Goal: Navigation & Orientation: Understand site structure

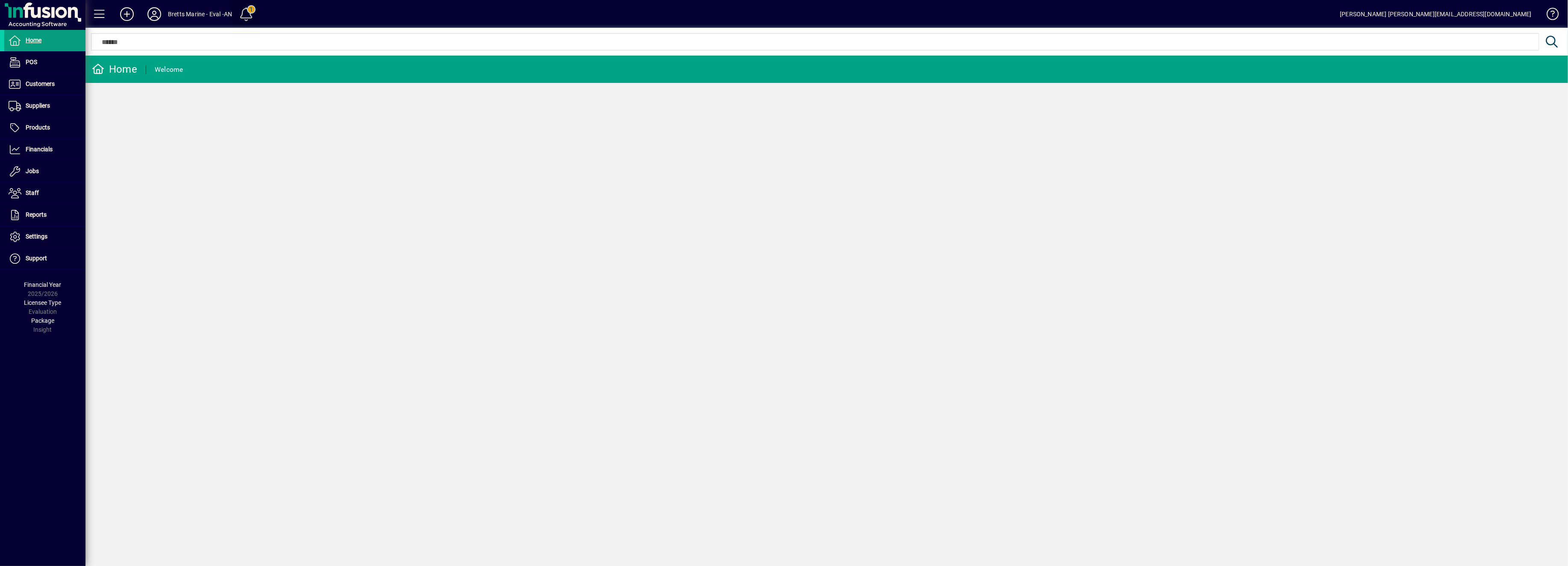
click at [248, 12] on span at bounding box center [247, 14] width 21 height 21
click at [254, 122] on div at bounding box center [784, 283] width 1568 height 566
click at [41, 86] on span "Customers" at bounding box center [40, 83] width 29 height 7
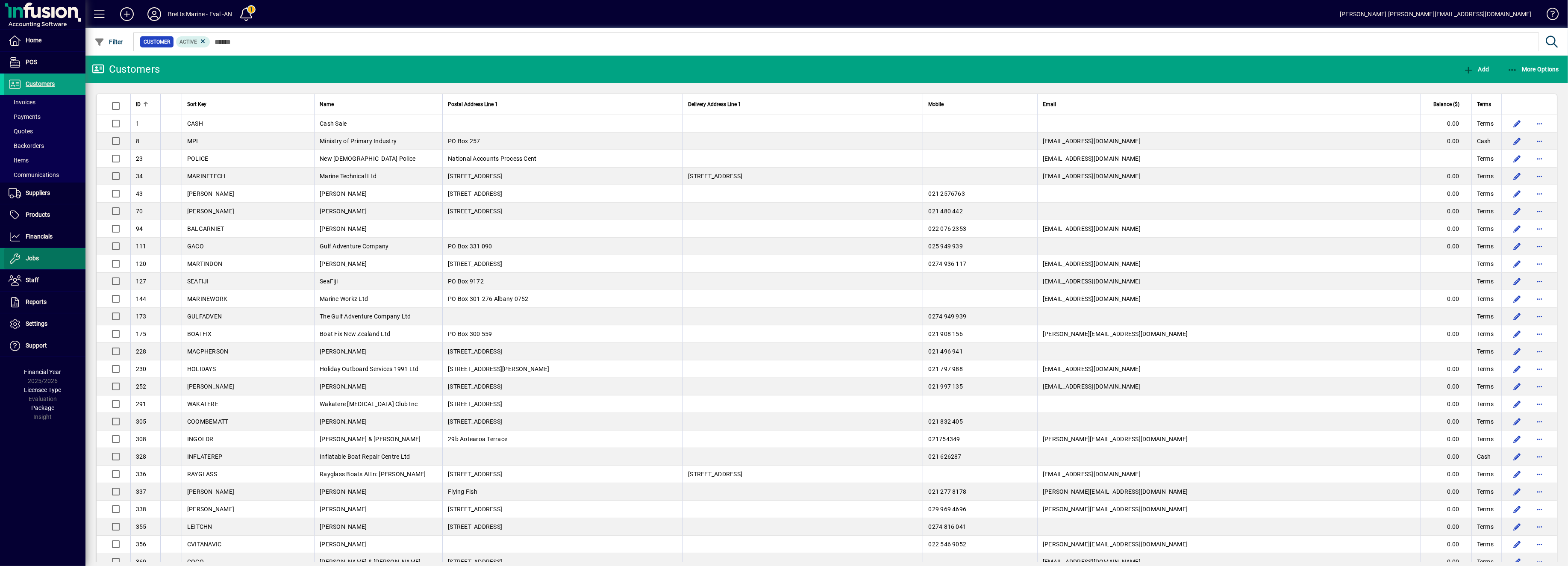
click at [35, 257] on span "Jobs" at bounding box center [32, 257] width 13 height 7
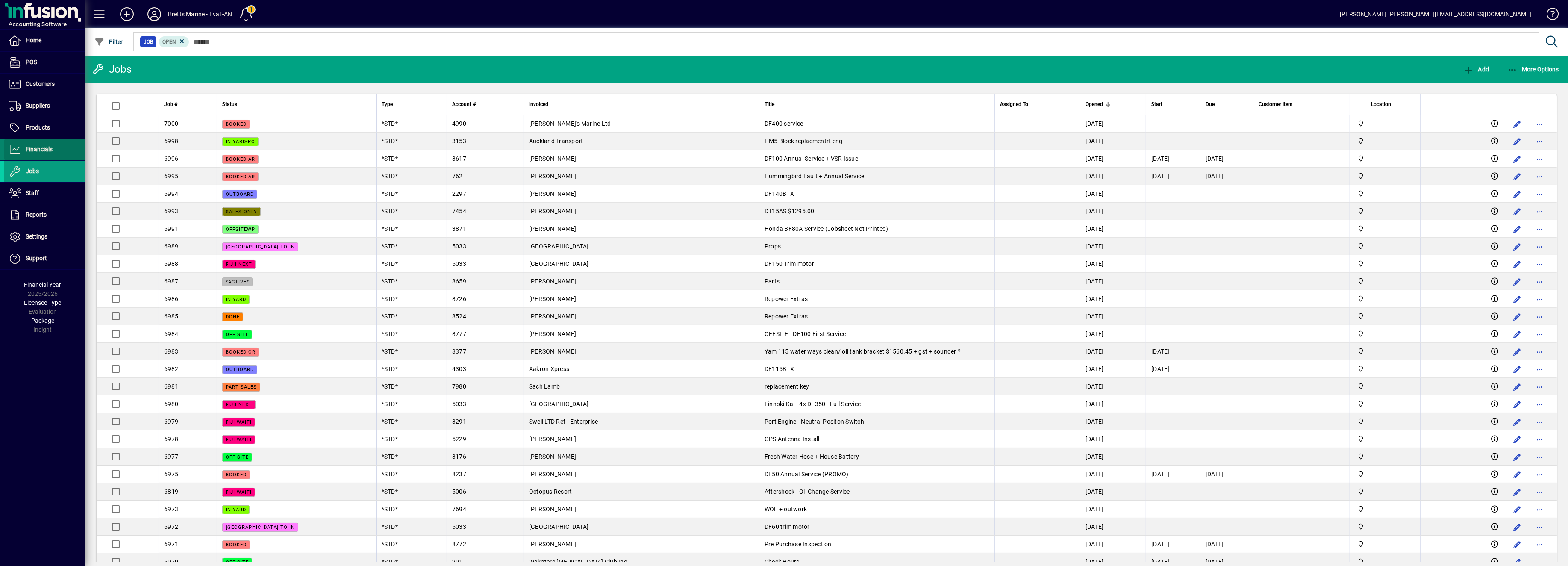
click at [44, 148] on span "Financials" at bounding box center [39, 148] width 27 height 7
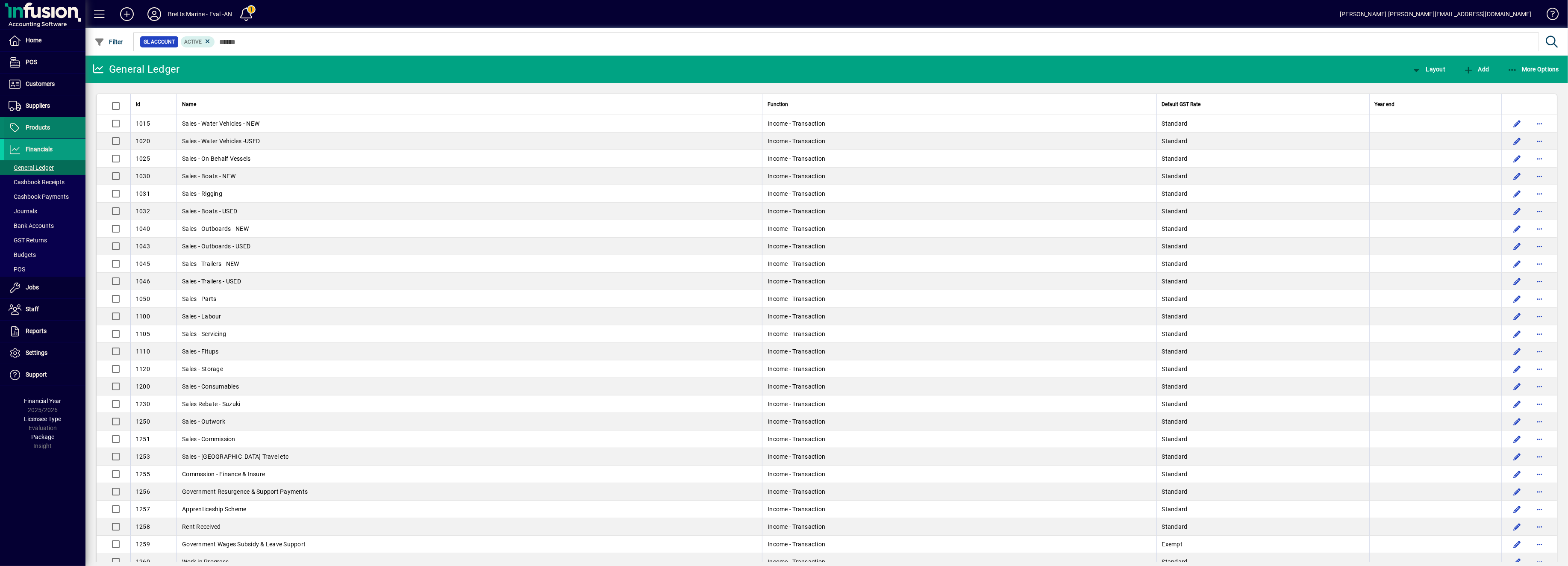
click at [42, 125] on span "Products" at bounding box center [38, 127] width 24 height 7
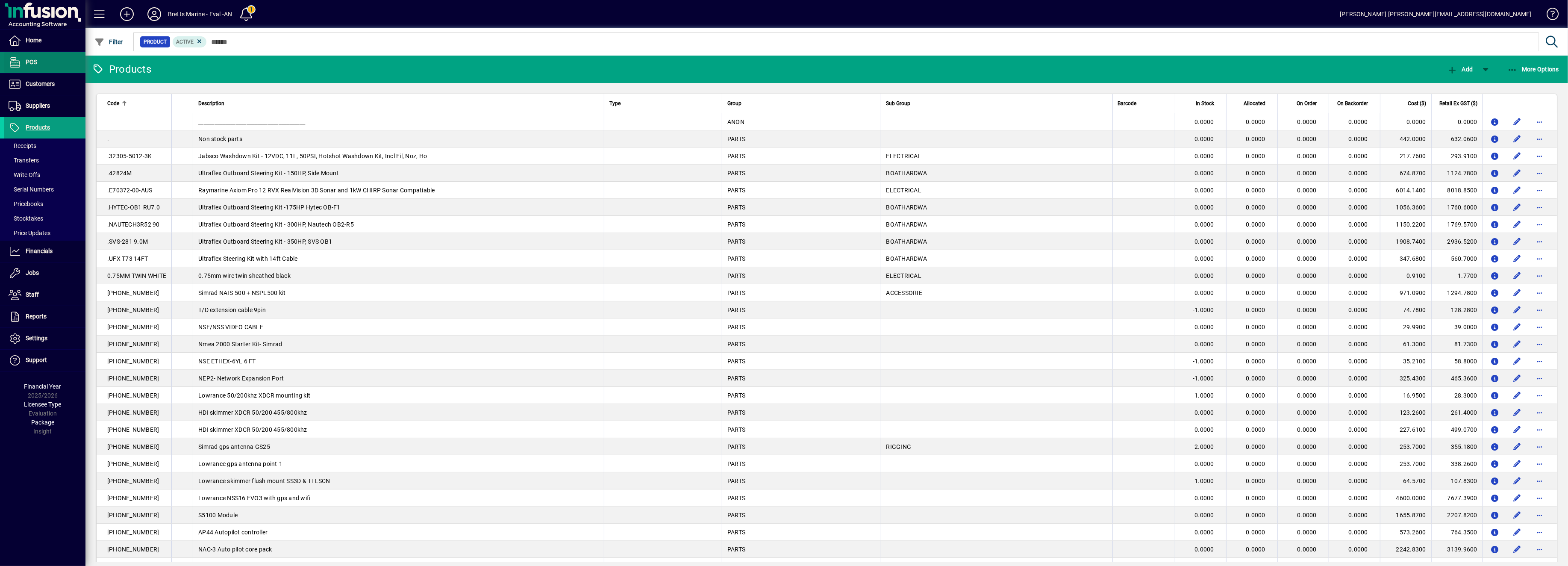
click at [37, 63] on span "POS" at bounding box center [31, 61] width 12 height 7
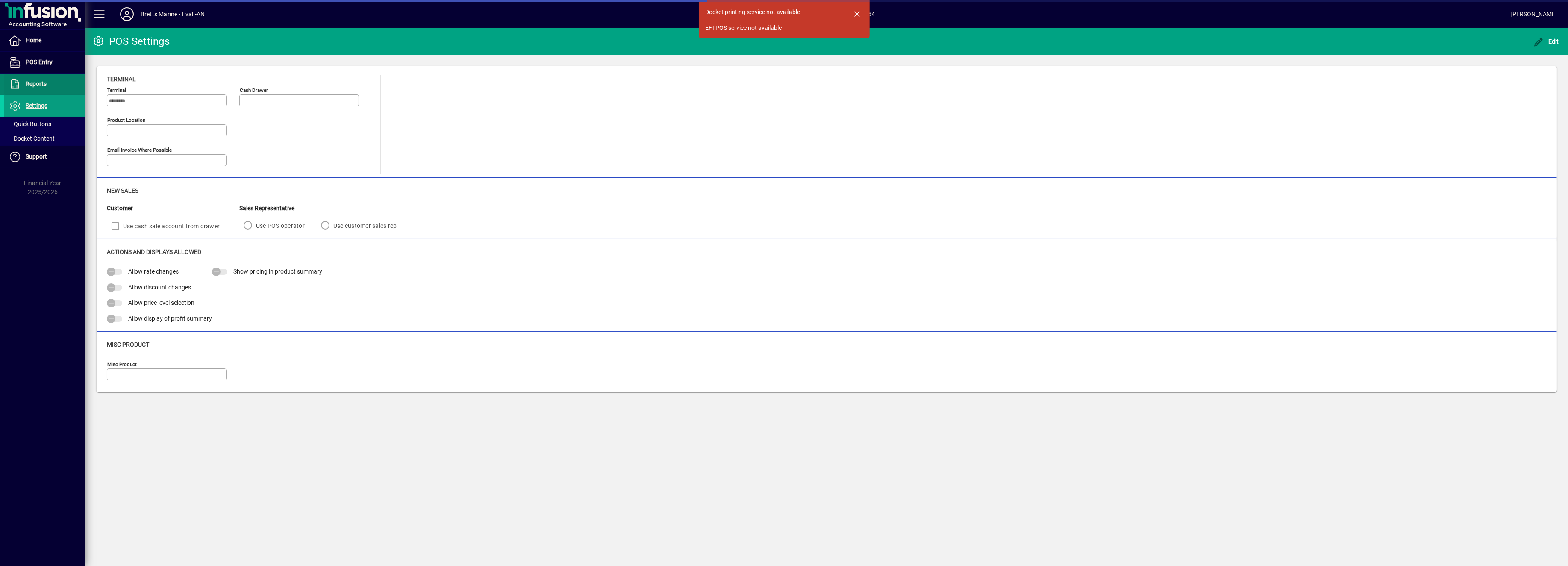
type input "**********"
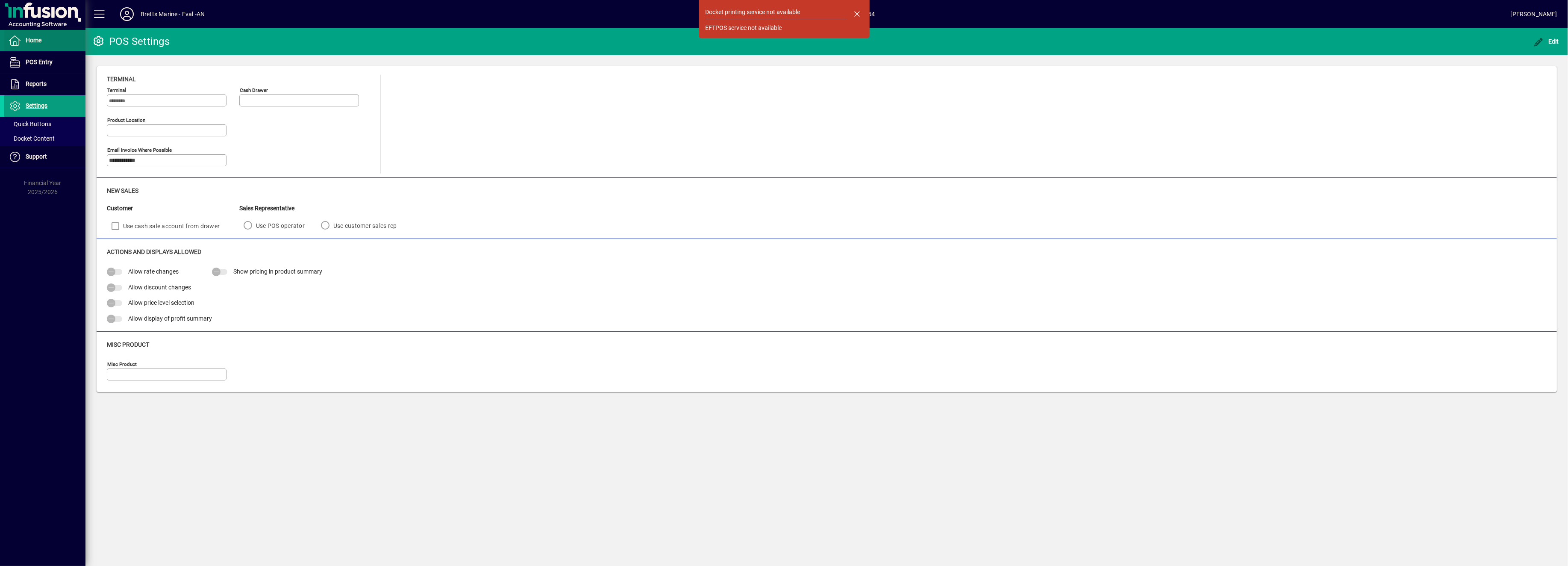
click at [27, 40] on span "Home" at bounding box center [33, 40] width 16 height 7
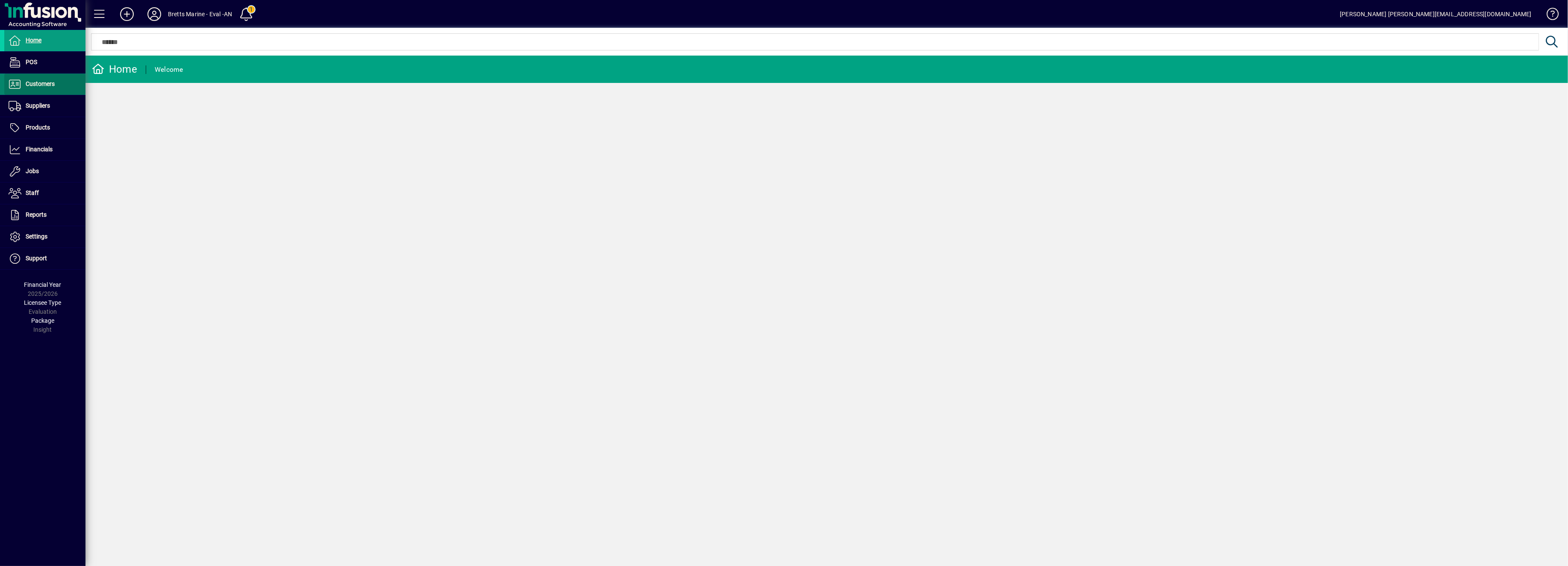
click at [40, 85] on span "Customers" at bounding box center [40, 83] width 29 height 7
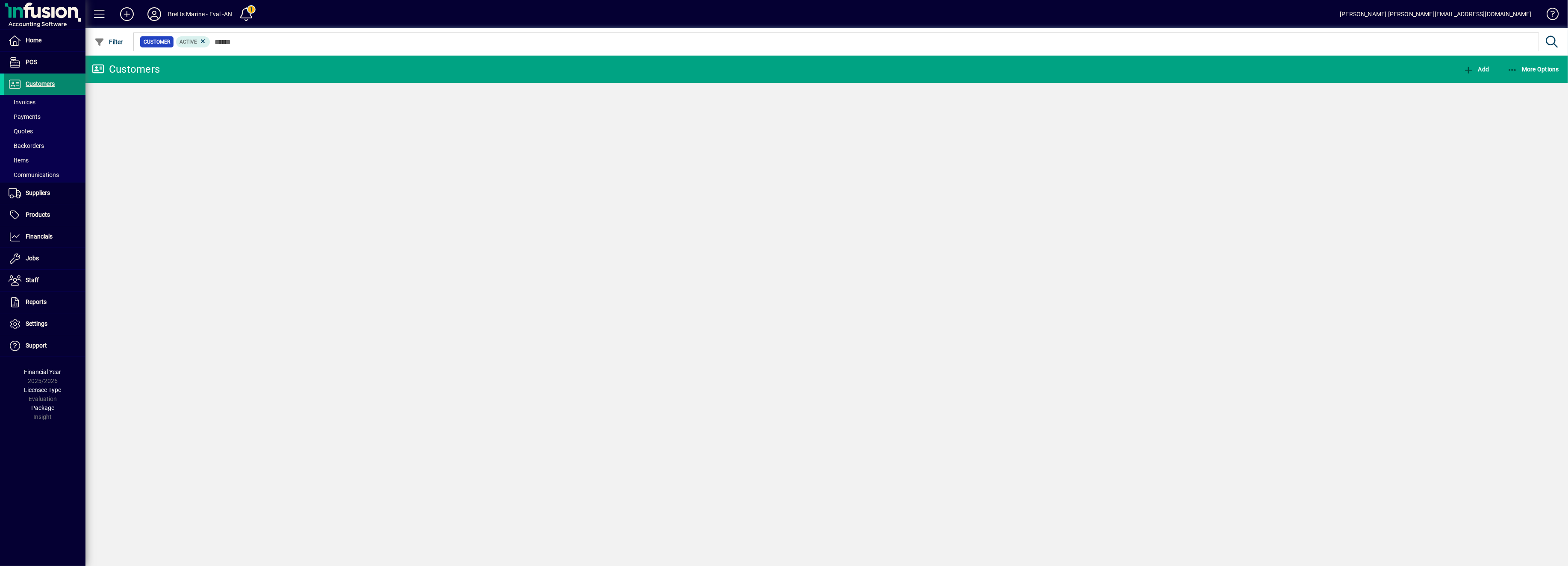
click at [40, 85] on span "Customers" at bounding box center [40, 83] width 29 height 7
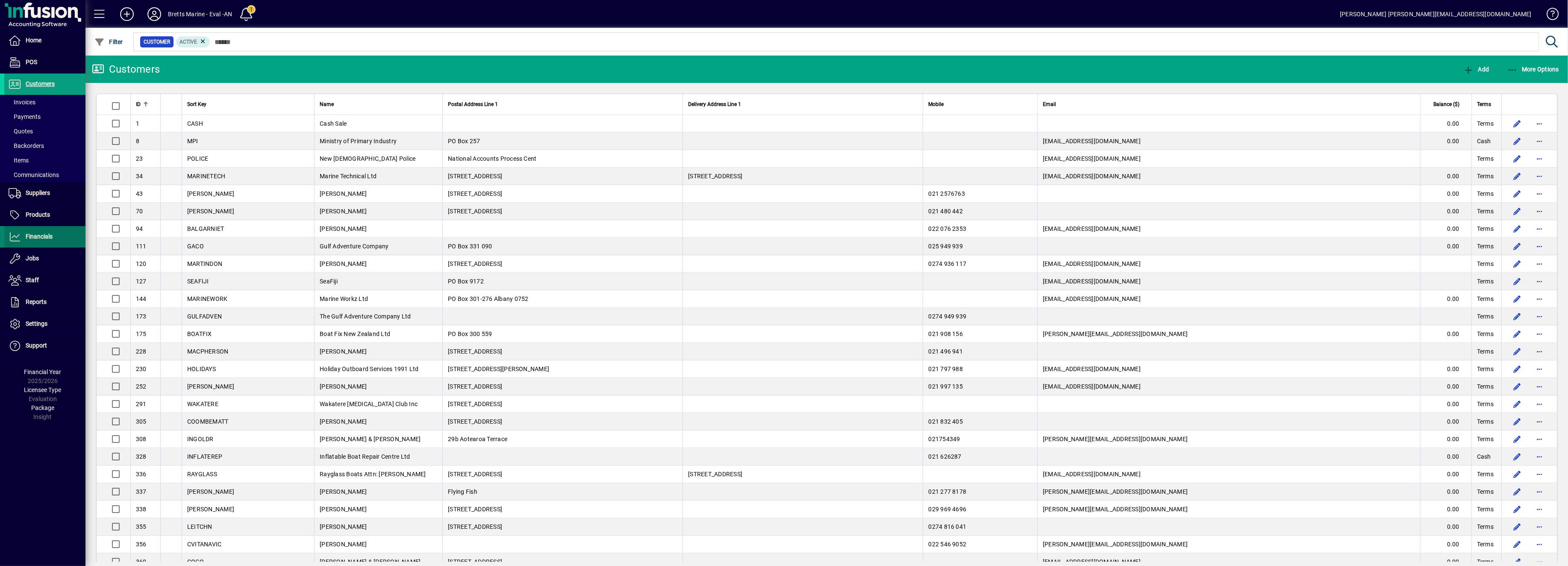
click at [37, 237] on span "Financials" at bounding box center [39, 236] width 27 height 7
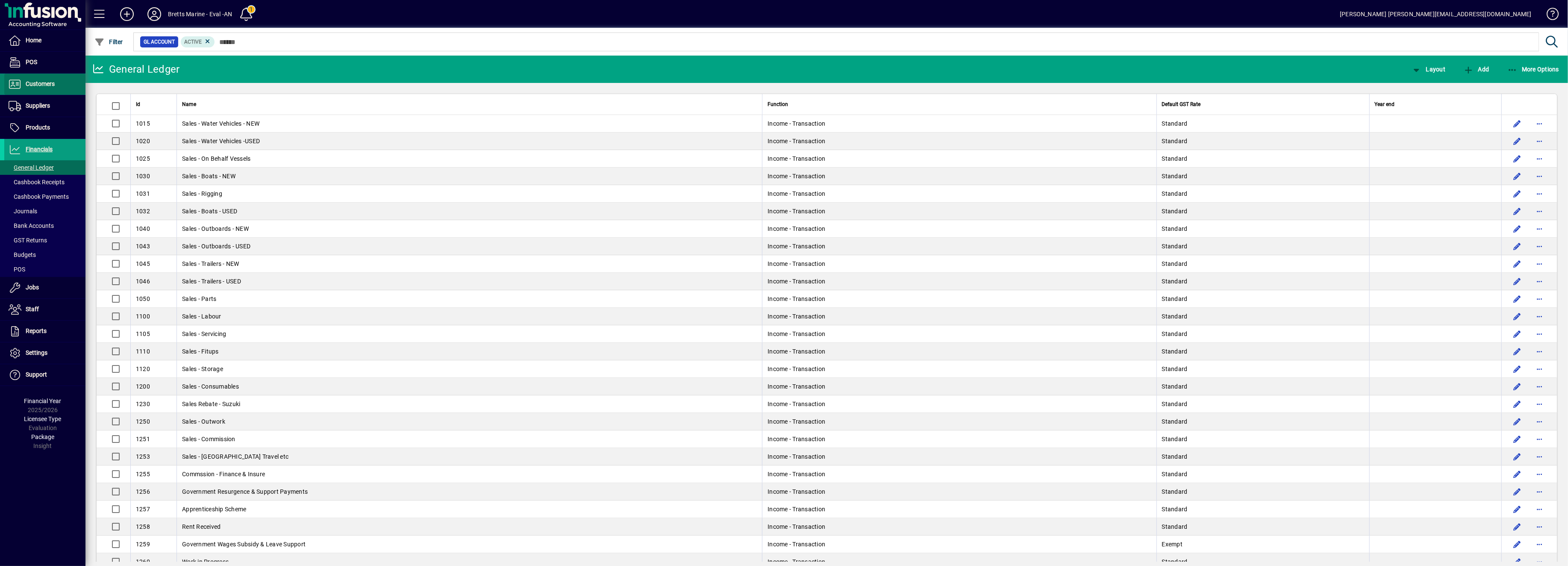
click at [40, 84] on span "Customers" at bounding box center [40, 83] width 29 height 7
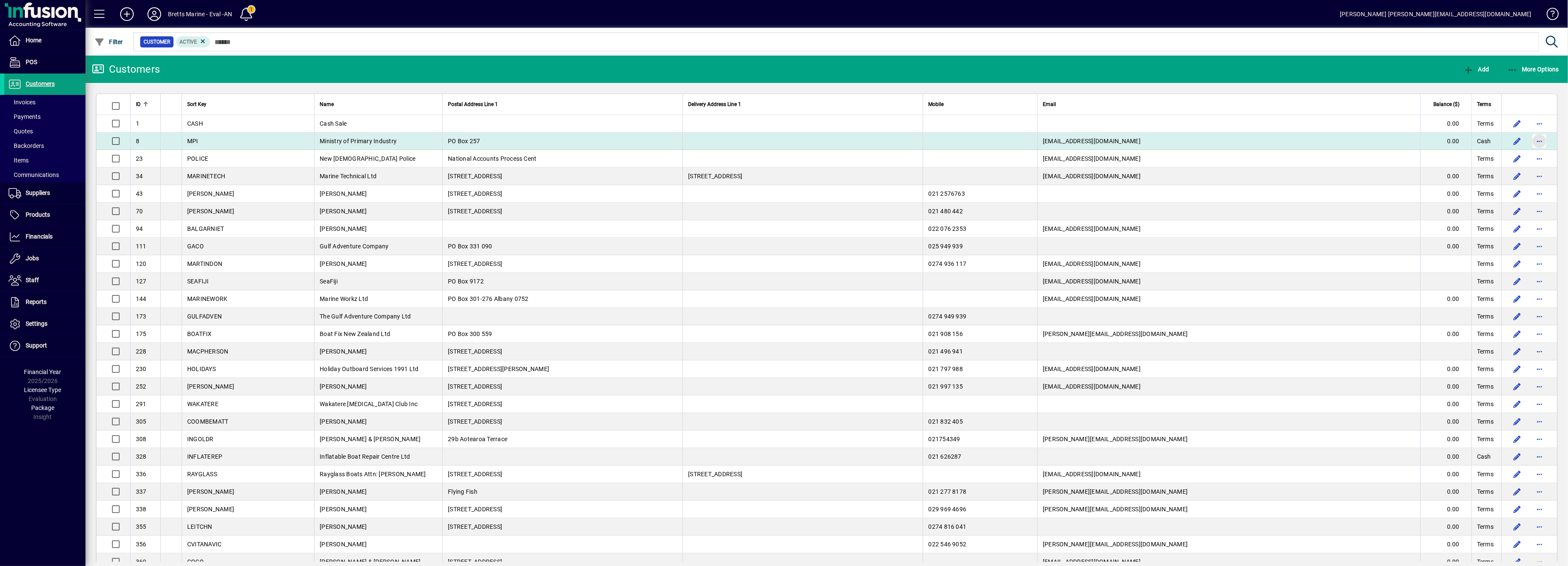
drag, startPoint x: 206, startPoint y: 138, endPoint x: 1534, endPoint y: 140, distance: 1328.0
click at [1534, 139] on span "button" at bounding box center [1539, 141] width 21 height 21
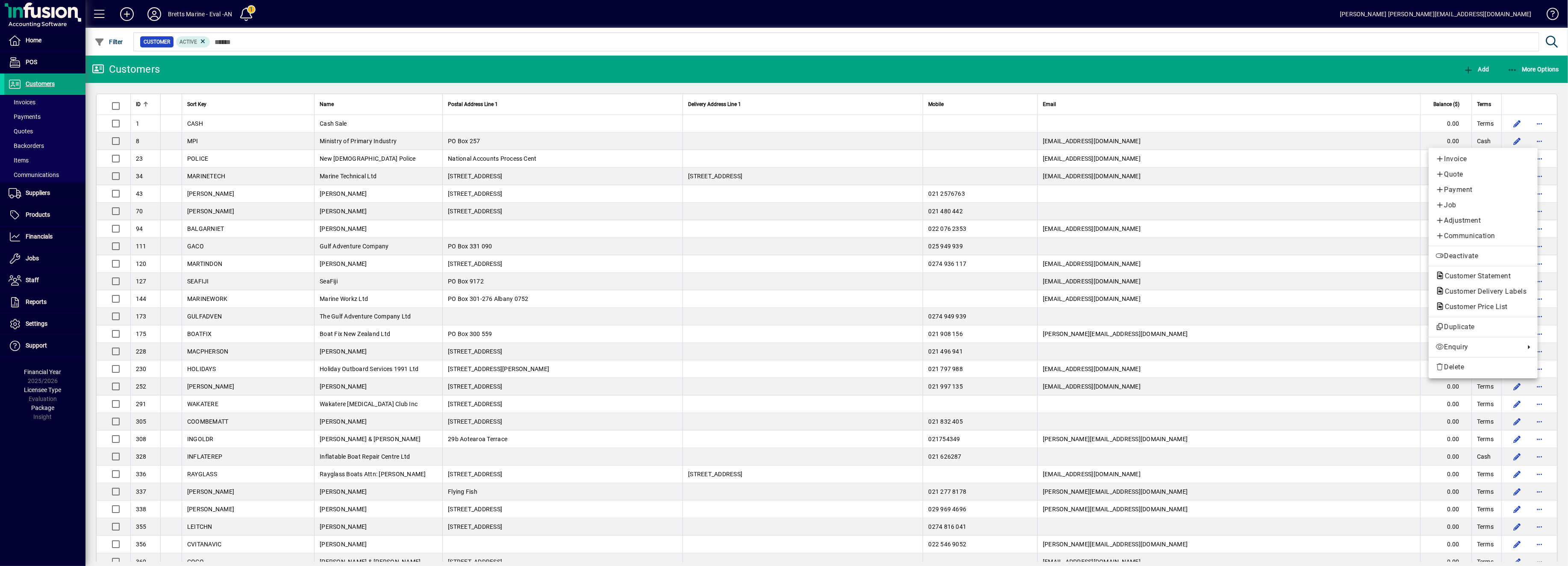
click at [100, 9] on div at bounding box center [784, 283] width 1568 height 566
click at [100, 13] on span at bounding box center [100, 14] width 21 height 21
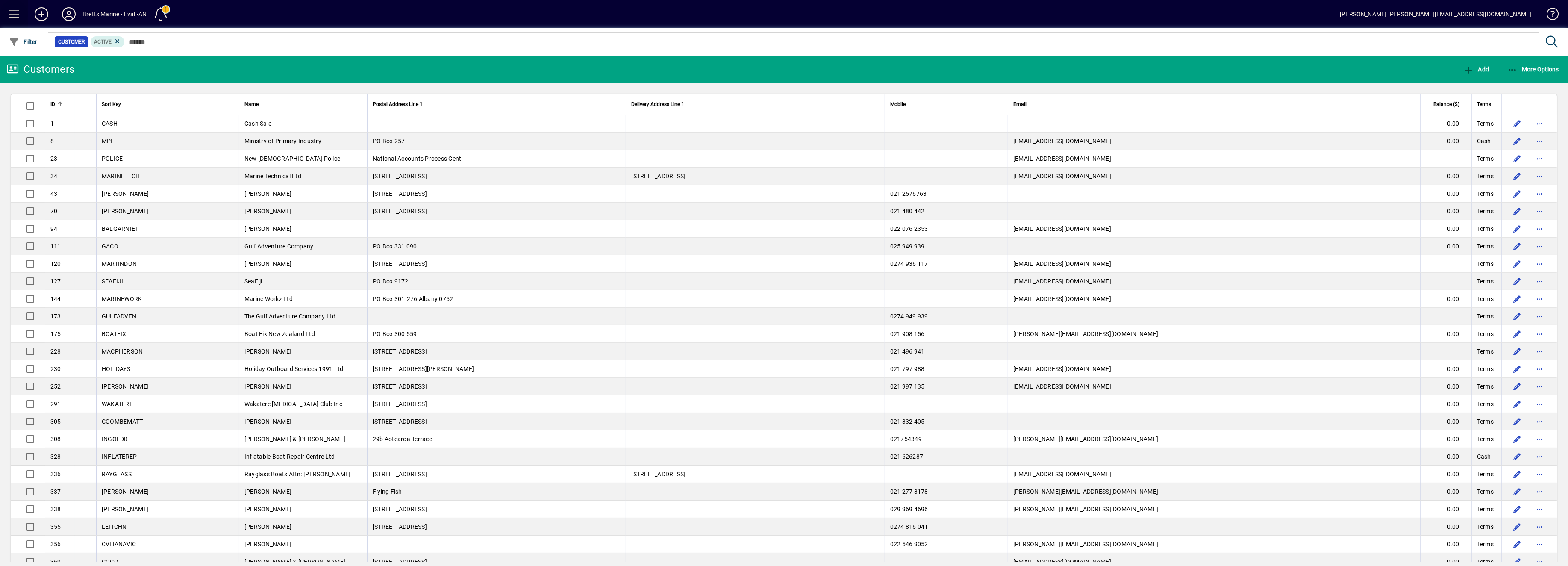
click at [12, 10] on span at bounding box center [14, 14] width 21 height 21
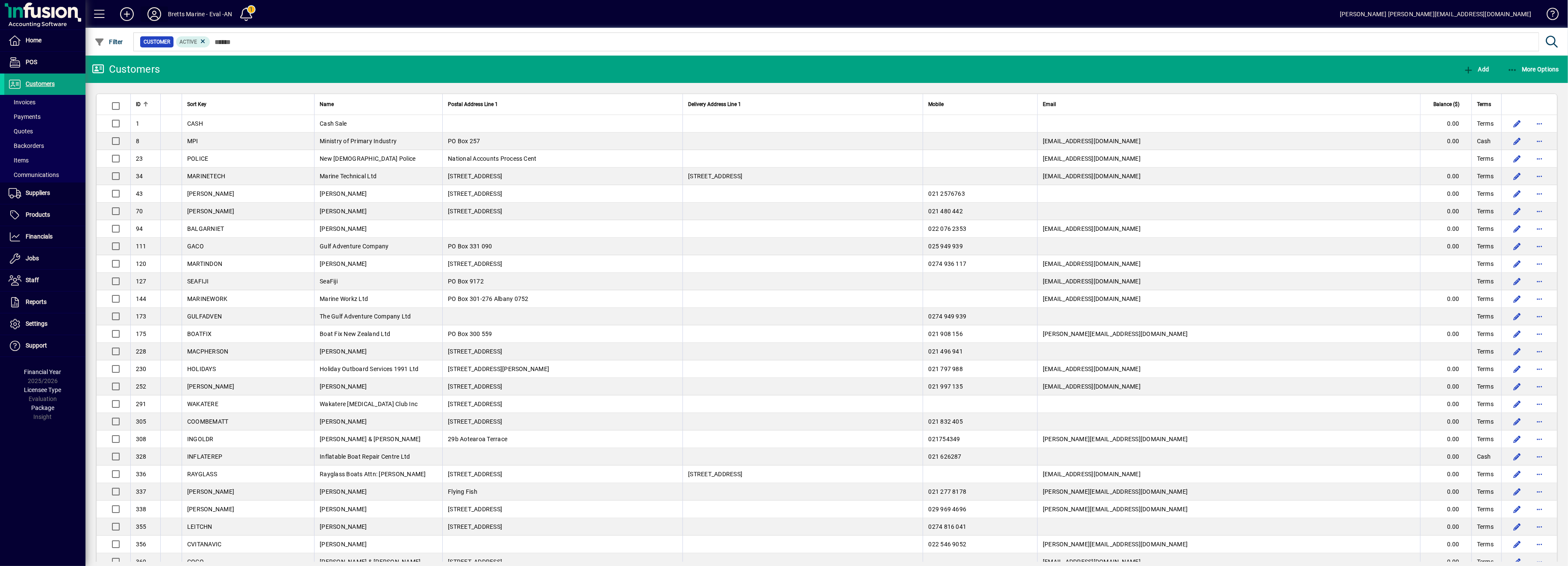
click at [156, 15] on icon at bounding box center [154, 14] width 17 height 13
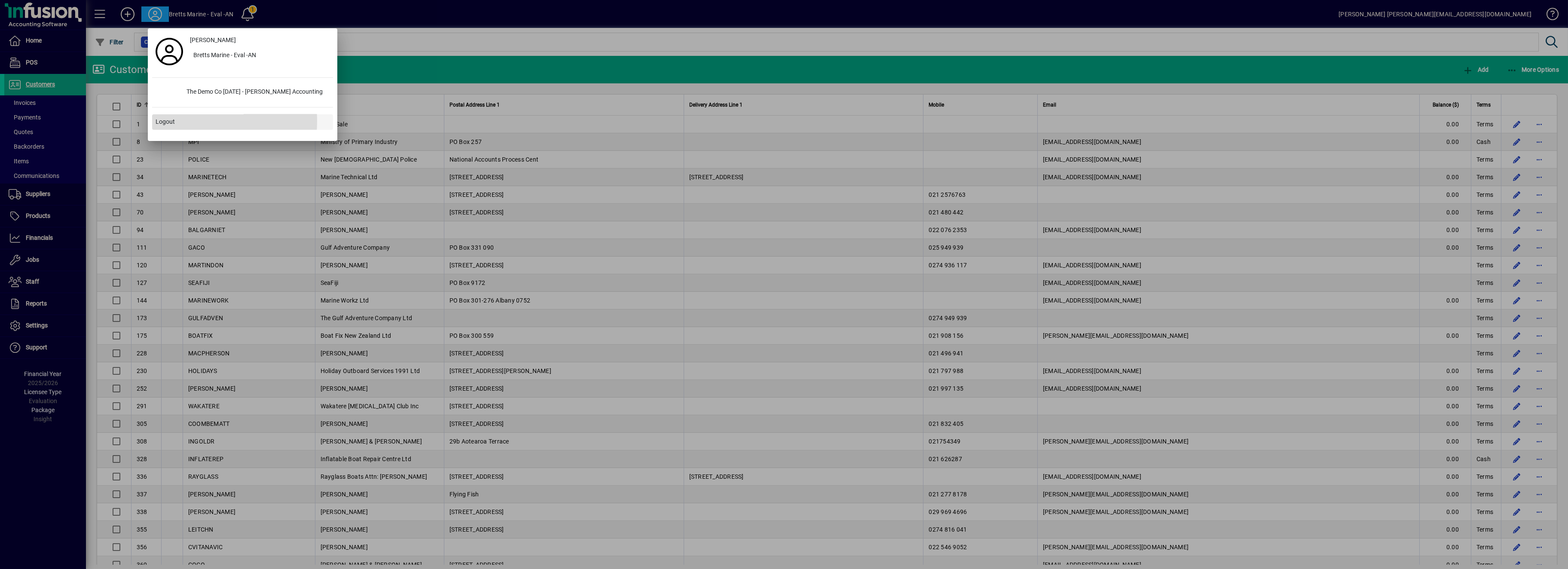
click at [171, 121] on span "Logout" at bounding box center [165, 122] width 20 height 9
